Goal: Task Accomplishment & Management: Complete application form

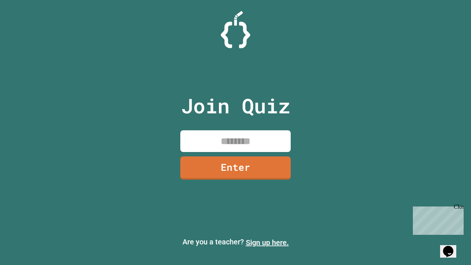
click at [267, 243] on link "Sign up here." at bounding box center [267, 242] width 43 height 9
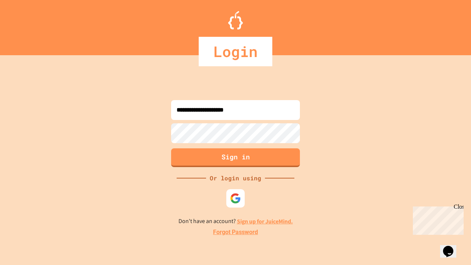
type input "**********"
